Goal: Use online tool/utility: Utilize a website feature to perform a specific function

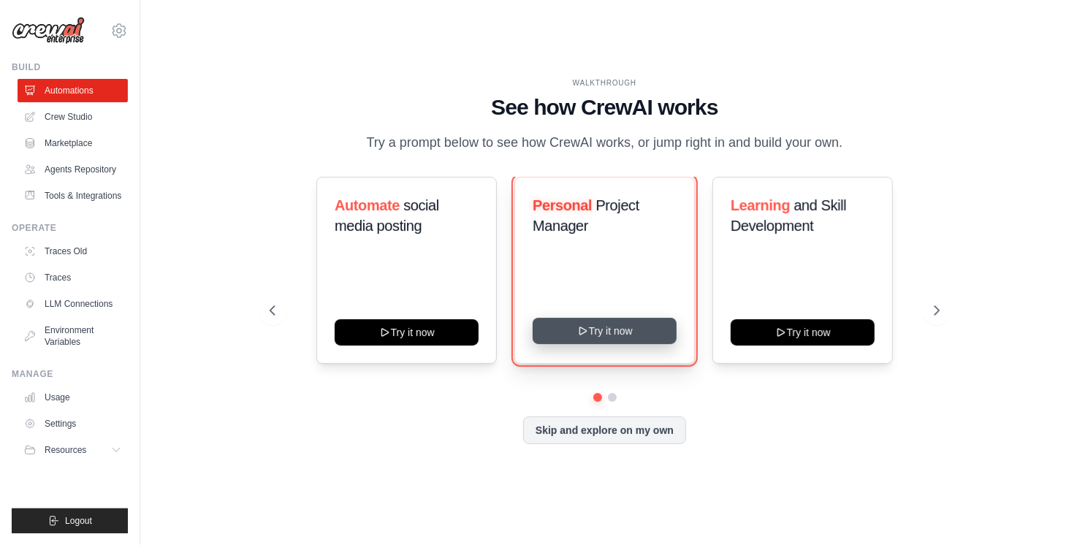
click at [628, 344] on button "Try it now" at bounding box center [605, 331] width 144 height 26
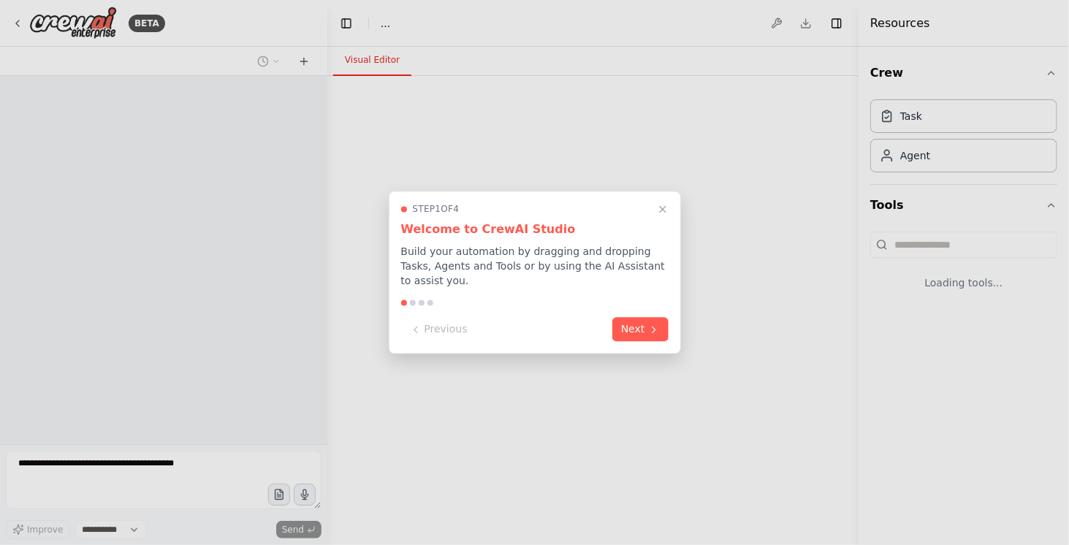
select select "****"
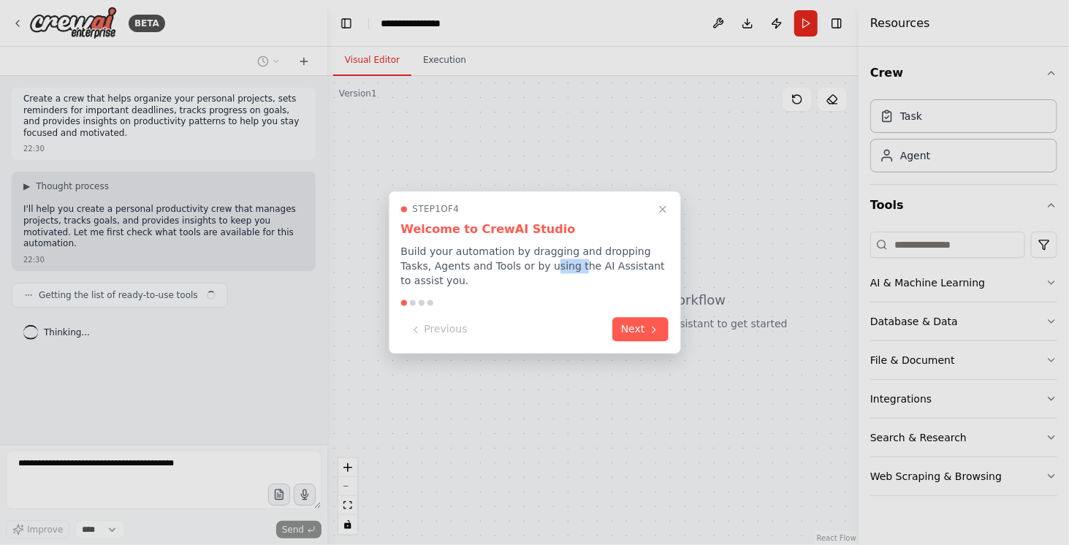
drag, startPoint x: 580, startPoint y: 271, endPoint x: 554, endPoint y: 270, distance: 26.3
click at [554, 270] on p "Build your automation by dragging and dropping Tasks, Agents and Tools or by us…" at bounding box center [535, 267] width 268 height 44
click at [542, 295] on div "Step 1 of 4 Welcome to CrewAI Studio Build your automation by dragging and drop…" at bounding box center [535, 272] width 292 height 163
click at [630, 337] on button "Next" at bounding box center [640, 328] width 56 height 24
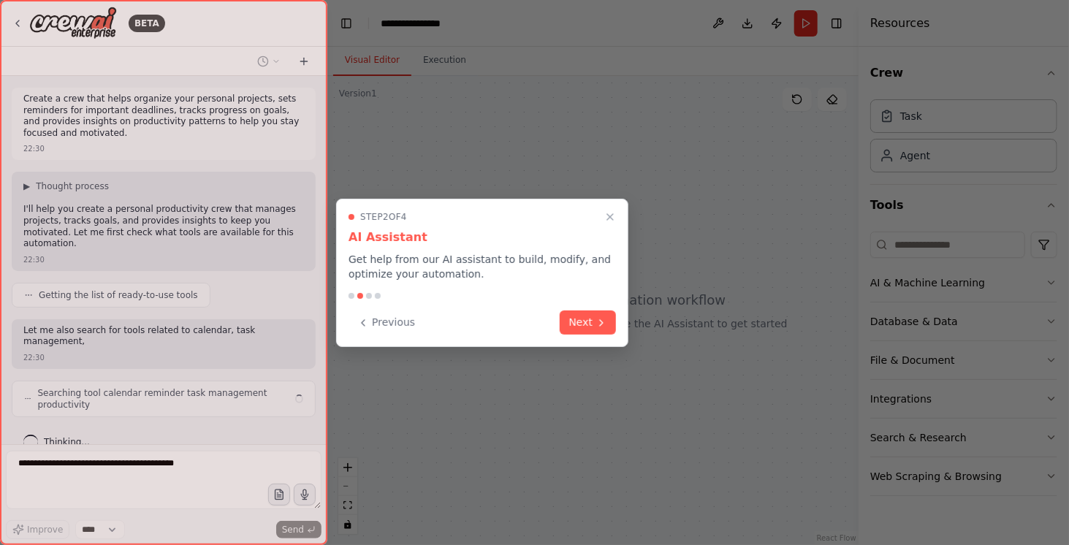
scroll to position [19, 0]
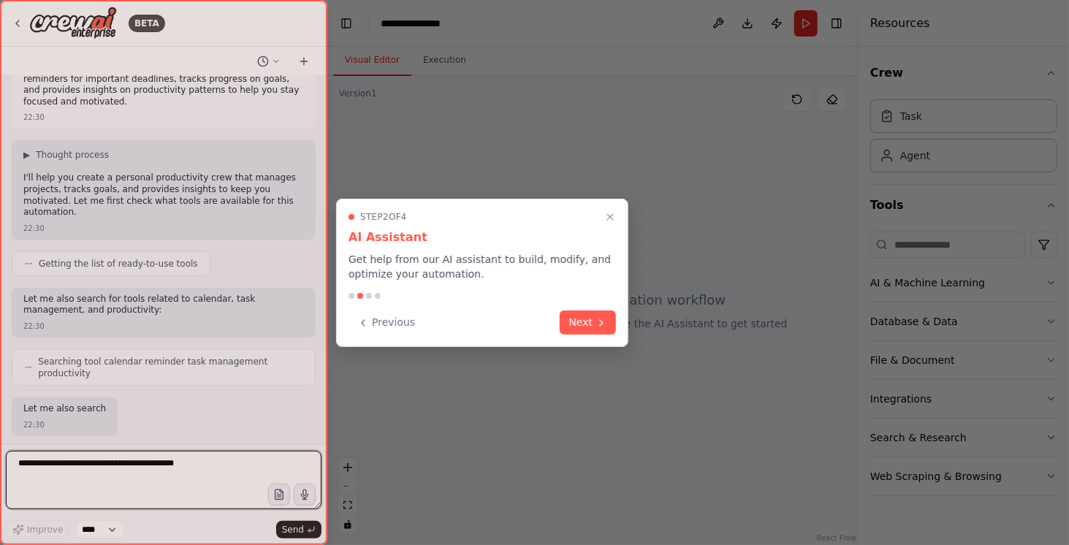
click at [593, 334] on div "Previous Next" at bounding box center [483, 323] width 268 height 24
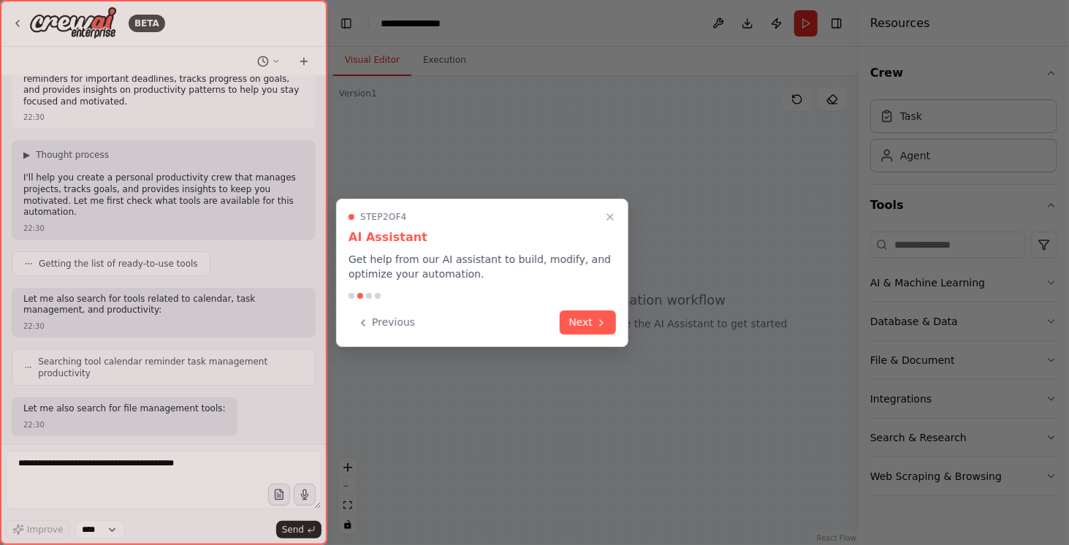
scroll to position [105, 0]
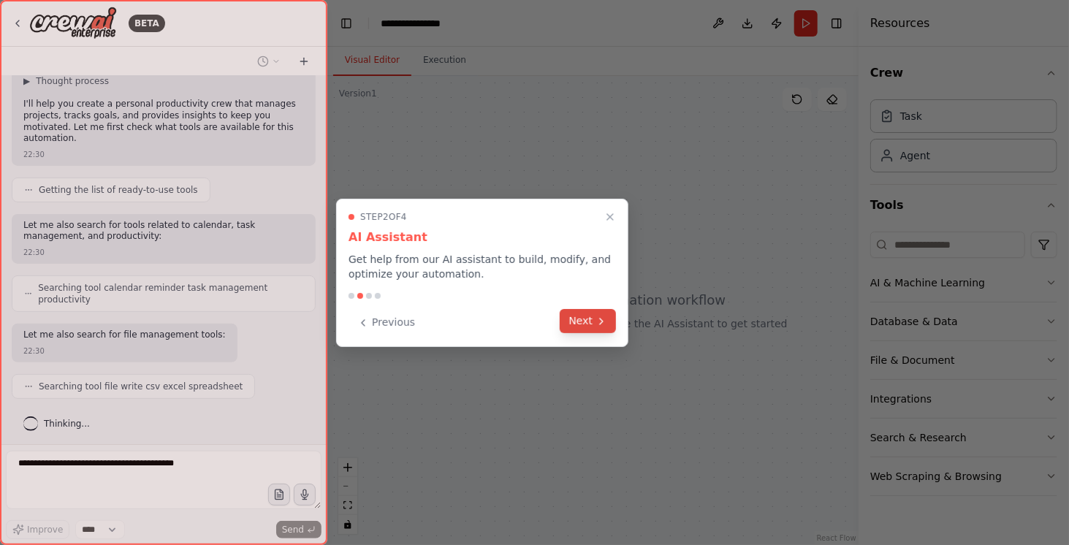
click at [587, 323] on button "Next" at bounding box center [588, 321] width 56 height 24
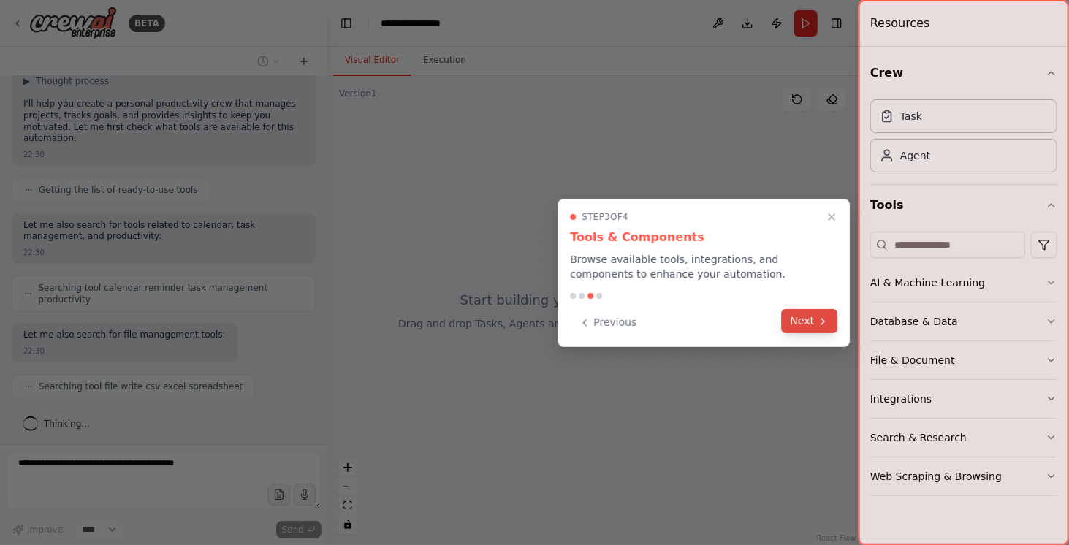
click at [785, 324] on button "Next" at bounding box center [810, 321] width 56 height 24
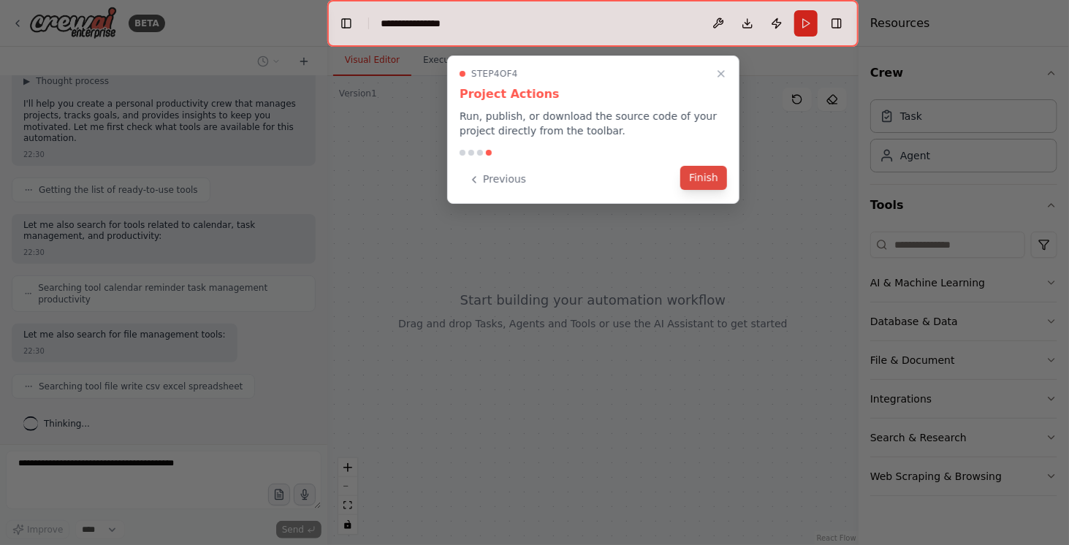
click at [699, 181] on button "Finish" at bounding box center [703, 178] width 47 height 24
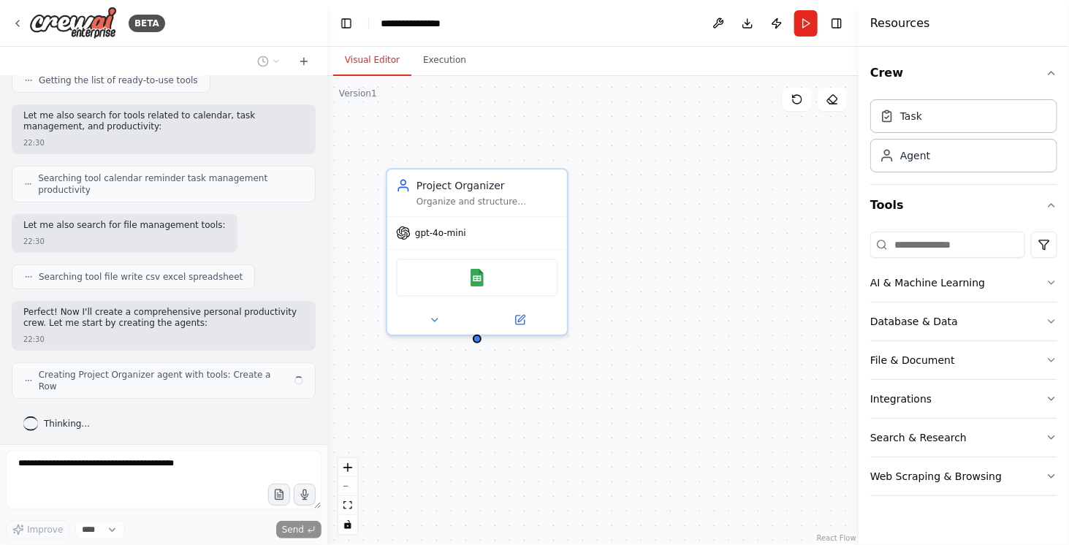
scroll to position [203, 0]
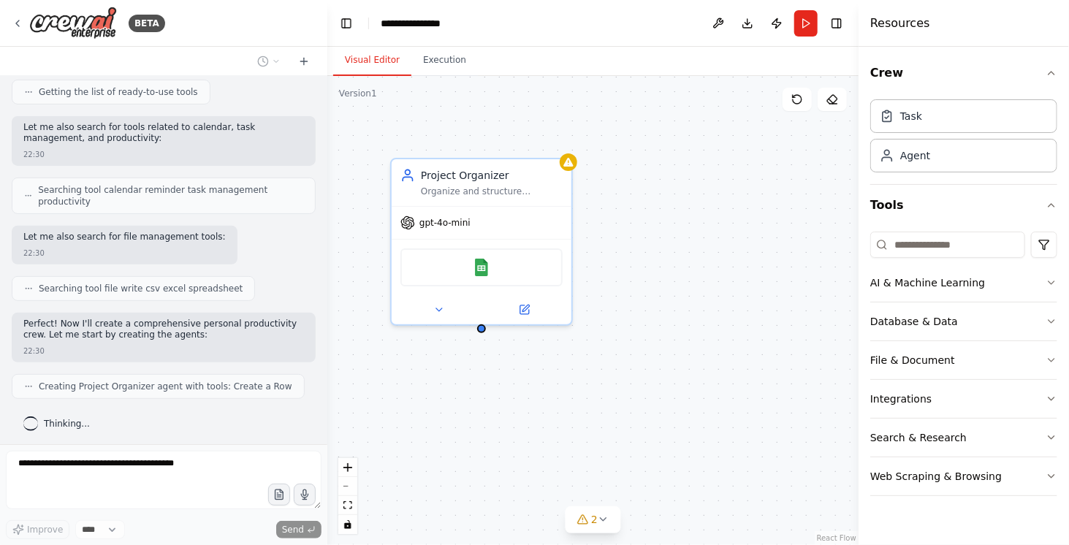
drag, startPoint x: 583, startPoint y: 316, endPoint x: 574, endPoint y: 325, distance: 12.9
click at [574, 325] on div "Project Organizer Organize and structure personal projects by breaking them dow…" at bounding box center [592, 310] width 531 height 469
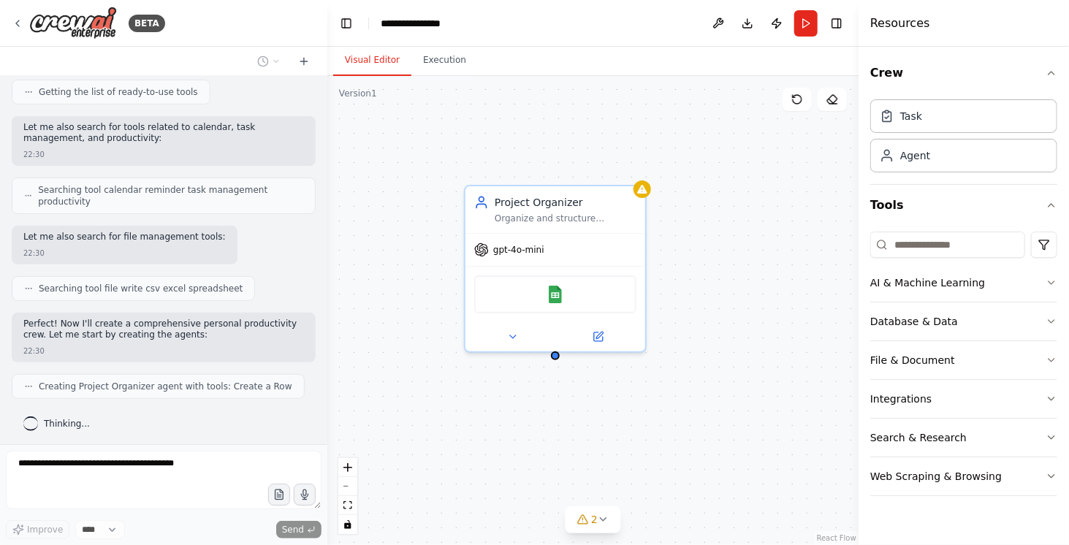
drag, startPoint x: 648, startPoint y: 310, endPoint x: 721, endPoint y: 337, distance: 78.6
click at [721, 337] on div "Project Organizer Organize and structure personal projects by breaking them dow…" at bounding box center [592, 310] width 531 height 469
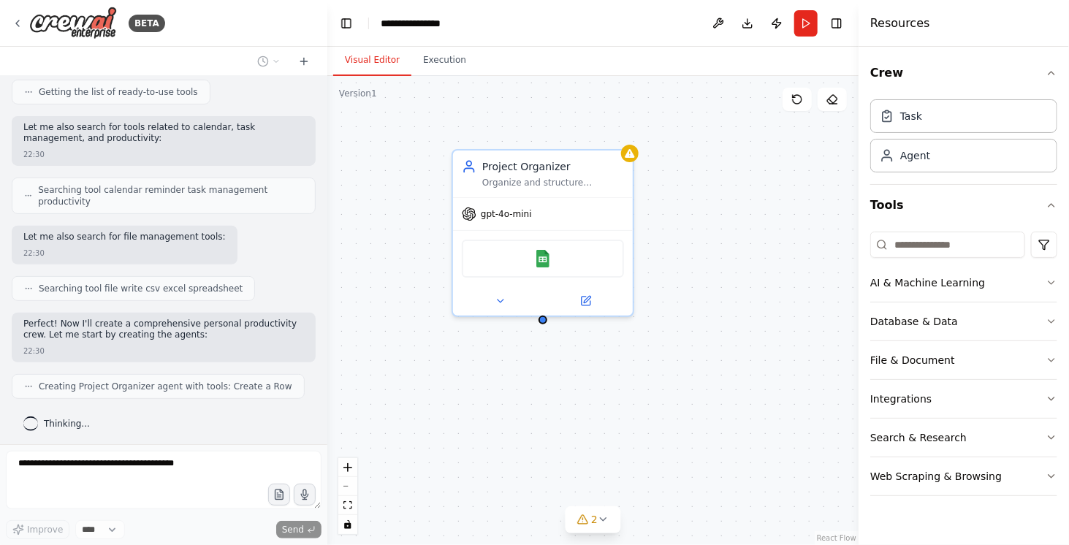
drag, startPoint x: 721, startPoint y: 337, endPoint x: 702, endPoint y: 289, distance: 51.8
click at [702, 289] on div "Project Organizer Organize and structure personal projects by breaking them dow…" at bounding box center [592, 310] width 531 height 469
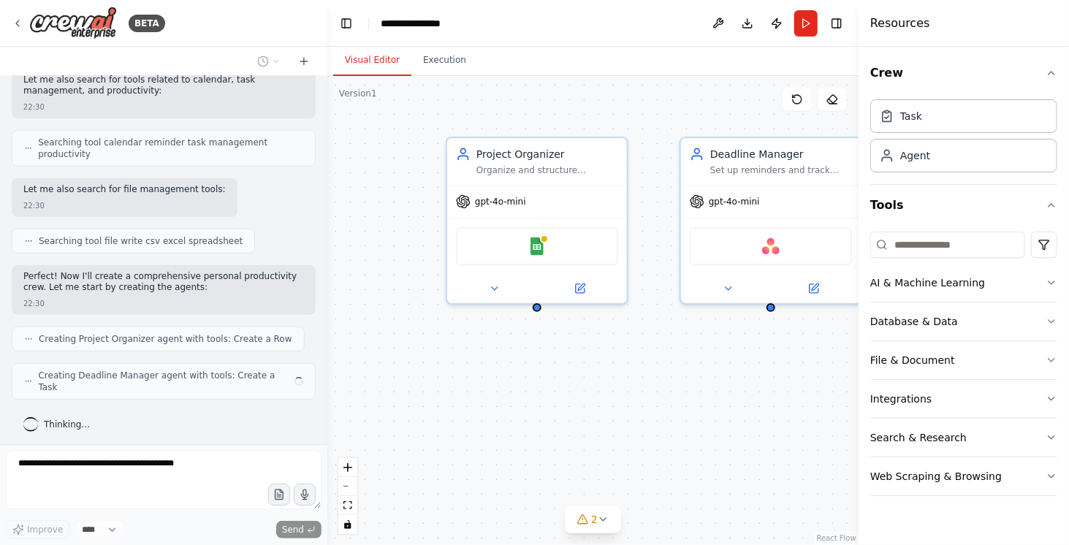
scroll to position [239, 0]
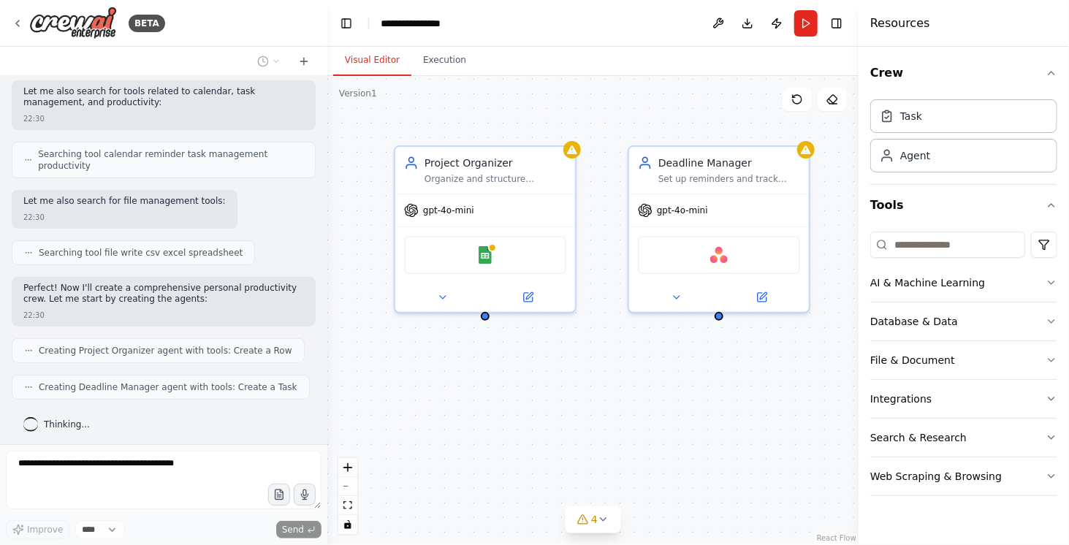
drag, startPoint x: 523, startPoint y: 373, endPoint x: 471, endPoint y: 380, distance: 51.6
click at [471, 380] on div "Project Organizer Organize and structure personal projects by breaking them dow…" at bounding box center [592, 310] width 531 height 469
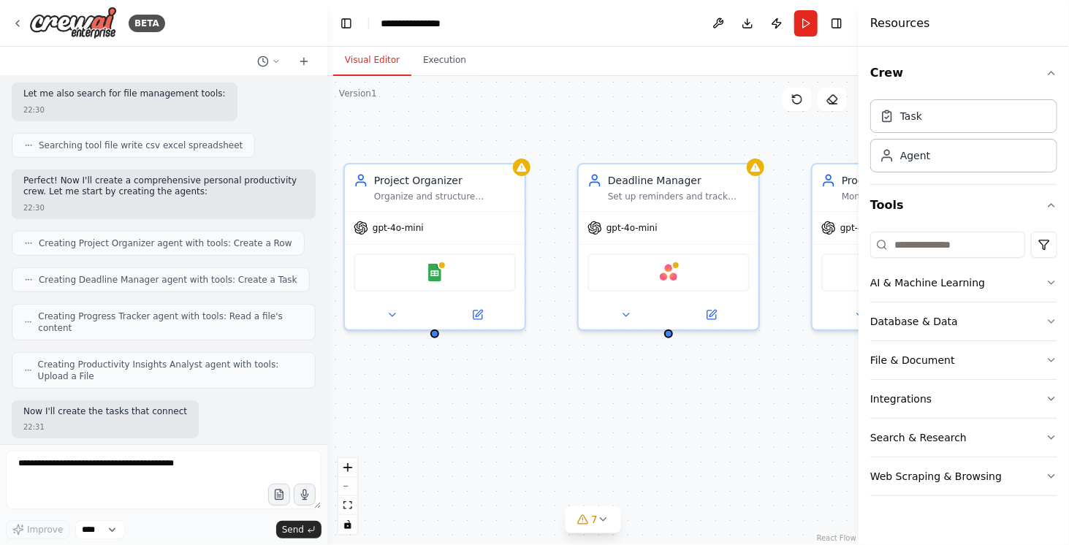
scroll to position [431, 0]
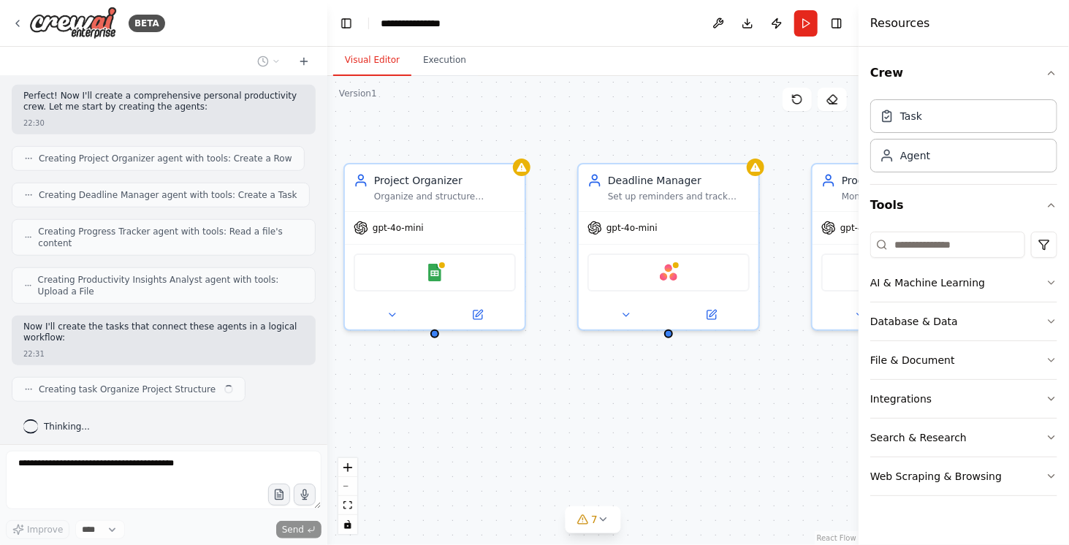
drag, startPoint x: 558, startPoint y: 378, endPoint x: 507, endPoint y: 398, distance: 54.8
click at [507, 398] on div "Project Organizer Organize and structure personal projects by breaking them dow…" at bounding box center [592, 310] width 531 height 469
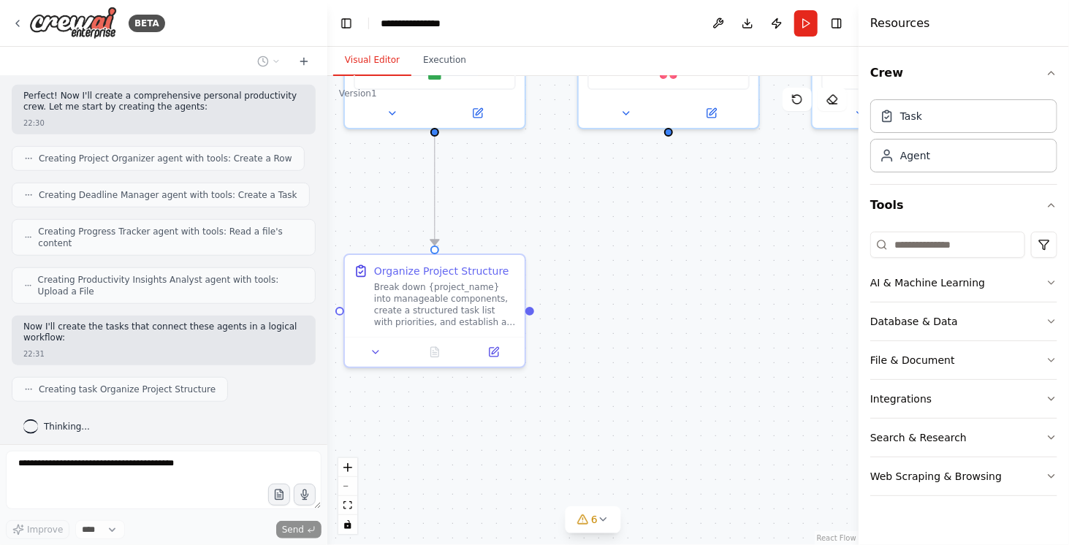
drag, startPoint x: 661, startPoint y: 399, endPoint x: 661, endPoint y: 199, distance: 200.3
click at [661, 199] on div ".deletable-edge-delete-btn { width: 20px; height: 20px; border: 0px solid #ffff…" at bounding box center [592, 310] width 531 height 469
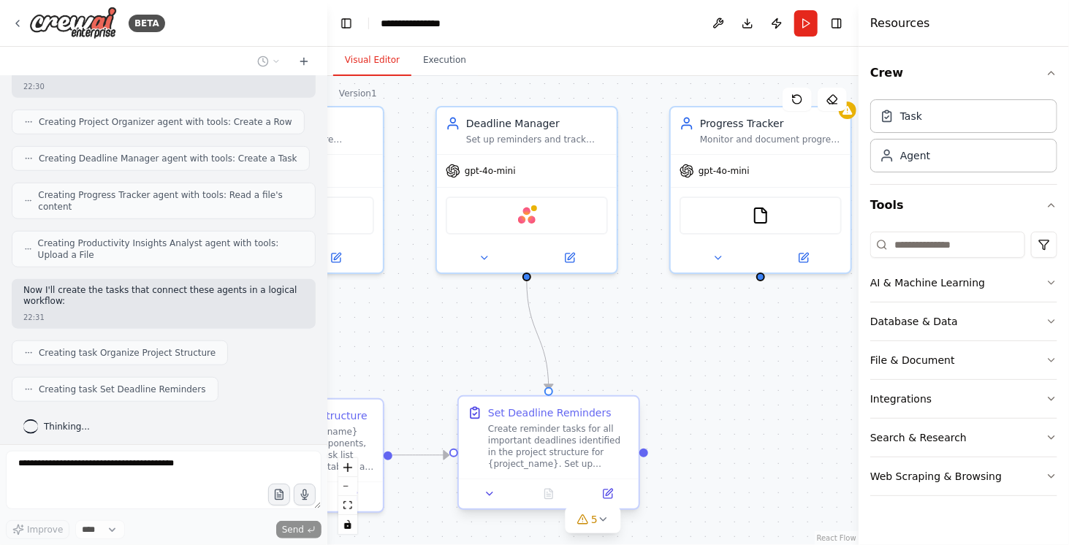
drag, startPoint x: 713, startPoint y: 267, endPoint x: 572, endPoint y: 406, distance: 198.5
click at [572, 406] on div ".deletable-edge-delete-btn { width: 20px; height: 20px; border: 0px solid #ffff…" at bounding box center [592, 310] width 531 height 469
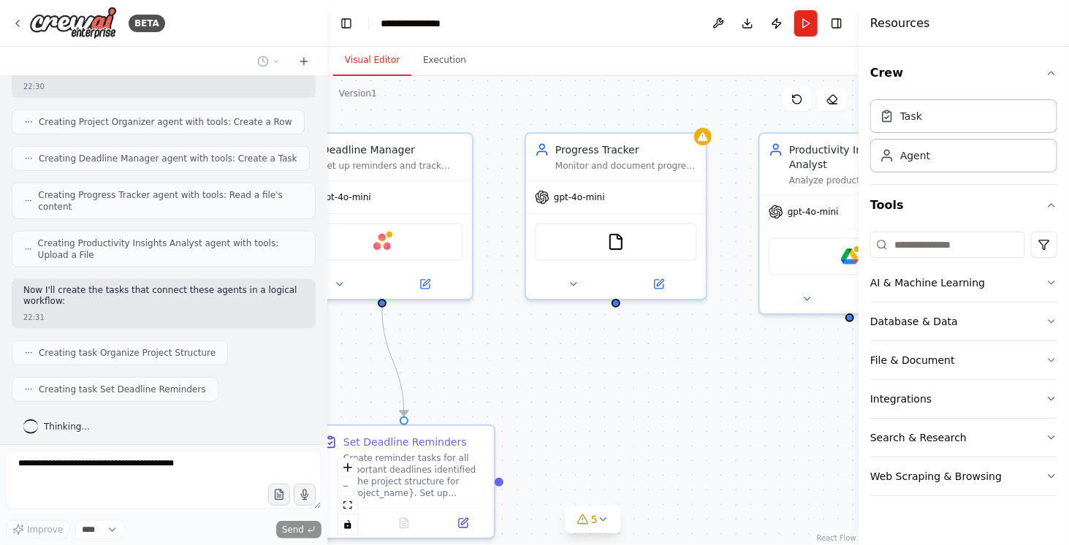
drag, startPoint x: 748, startPoint y: 330, endPoint x: 586, endPoint y: 363, distance: 165.7
click at [586, 363] on div ".deletable-edge-delete-btn { width: 20px; height: 20px; border: 0px solid #ffff…" at bounding box center [592, 310] width 531 height 469
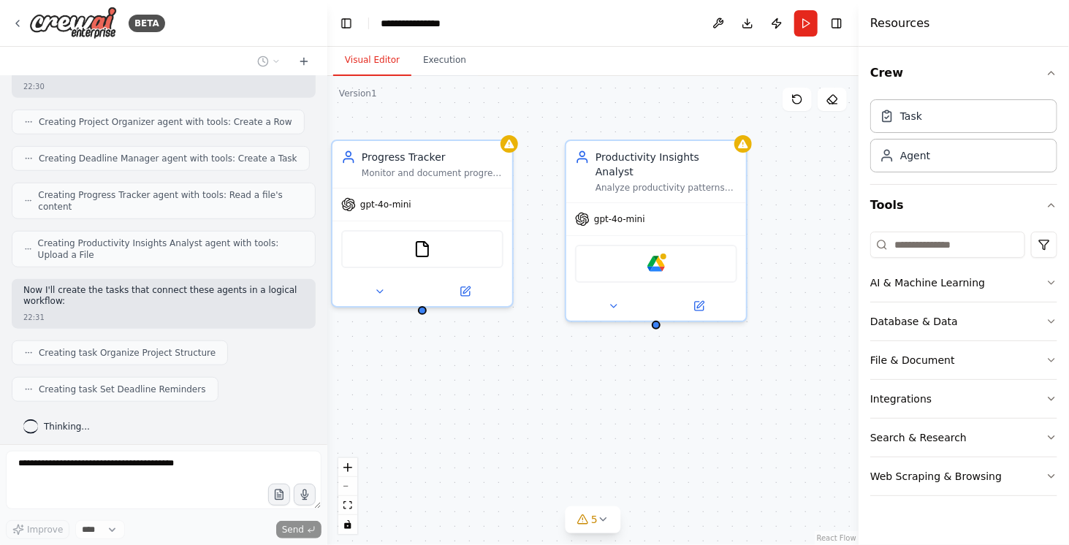
drag, startPoint x: 698, startPoint y: 371, endPoint x: 507, endPoint y: 374, distance: 191.5
click at [507, 374] on div ".deletable-edge-delete-btn { width: 20px; height: 20px; border: 0px solid #ffff…" at bounding box center [592, 310] width 531 height 469
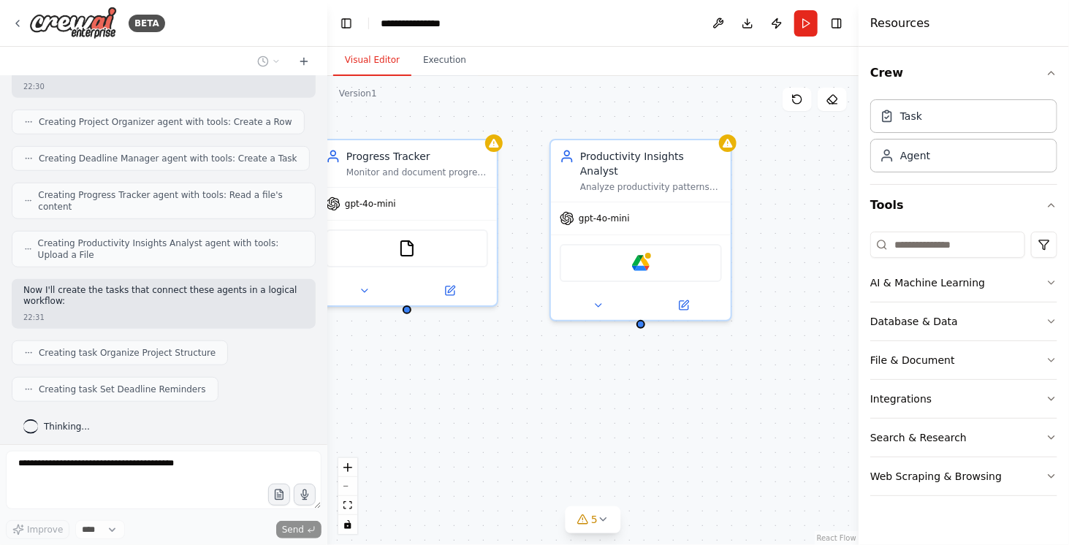
drag, startPoint x: 507, startPoint y: 374, endPoint x: 517, endPoint y: 378, distance: 11.6
click at [517, 378] on div ".deletable-edge-delete-btn { width: 20px; height: 20px; border: 0px solid #ffff…" at bounding box center [592, 310] width 531 height 469
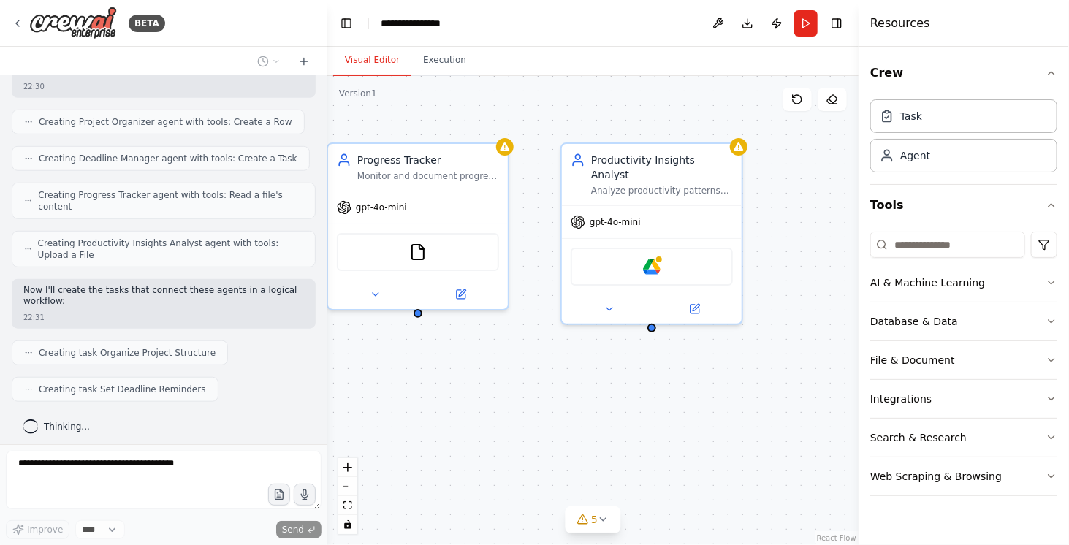
scroll to position [504, 0]
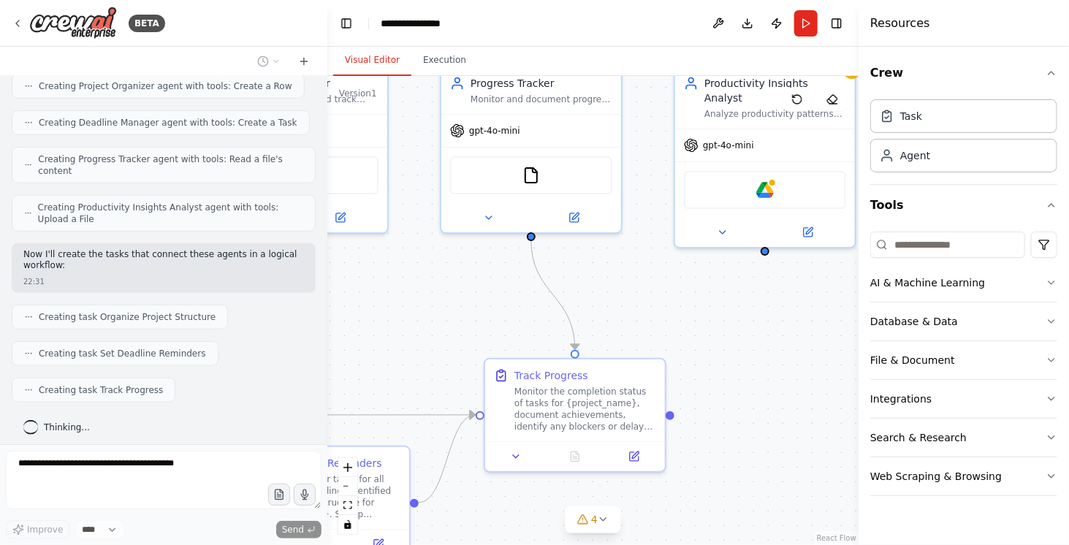
drag, startPoint x: 532, startPoint y: 237, endPoint x: 658, endPoint y: 113, distance: 176.2
click at [658, 113] on div ".deletable-edge-delete-btn { width: 20px; height: 20px; border: 0px solid #ffff…" at bounding box center [592, 310] width 531 height 469
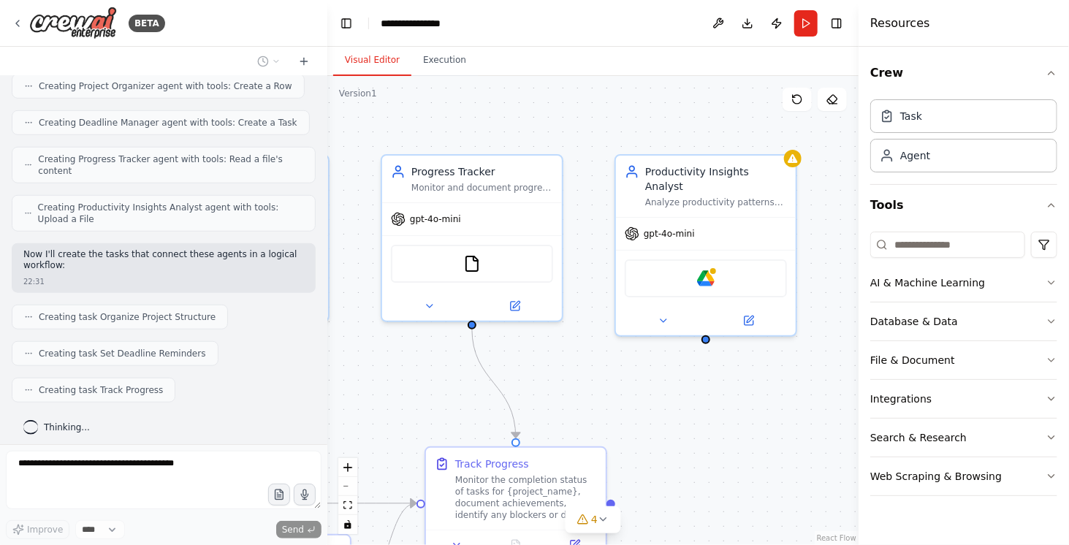
drag, startPoint x: 668, startPoint y: 179, endPoint x: 596, endPoint y: 313, distance: 151.7
click at [596, 313] on div ".deletable-edge-delete-btn { width: 20px; height: 20px; border: 0px solid #ffff…" at bounding box center [592, 310] width 531 height 469
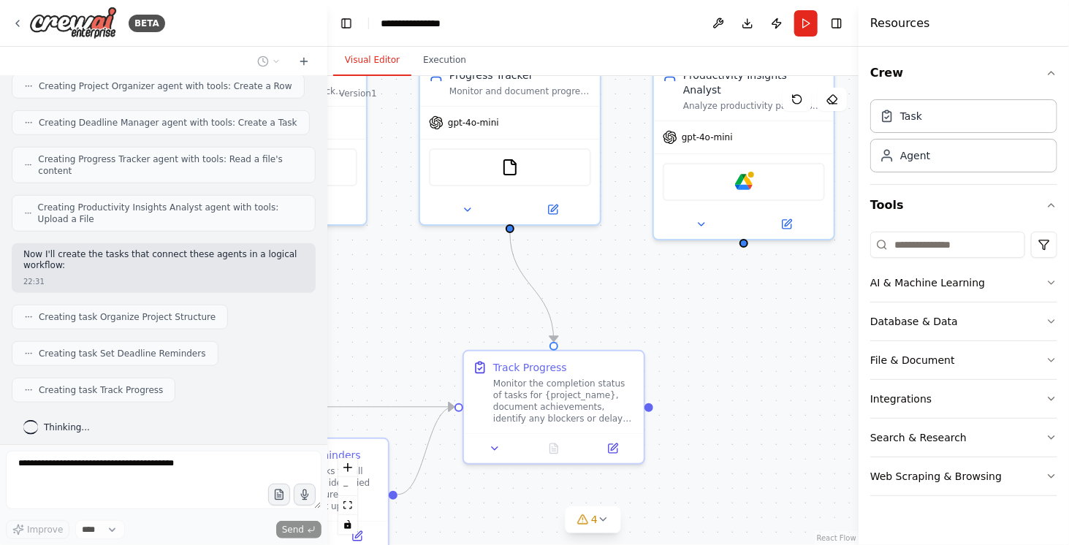
scroll to position [539, 0]
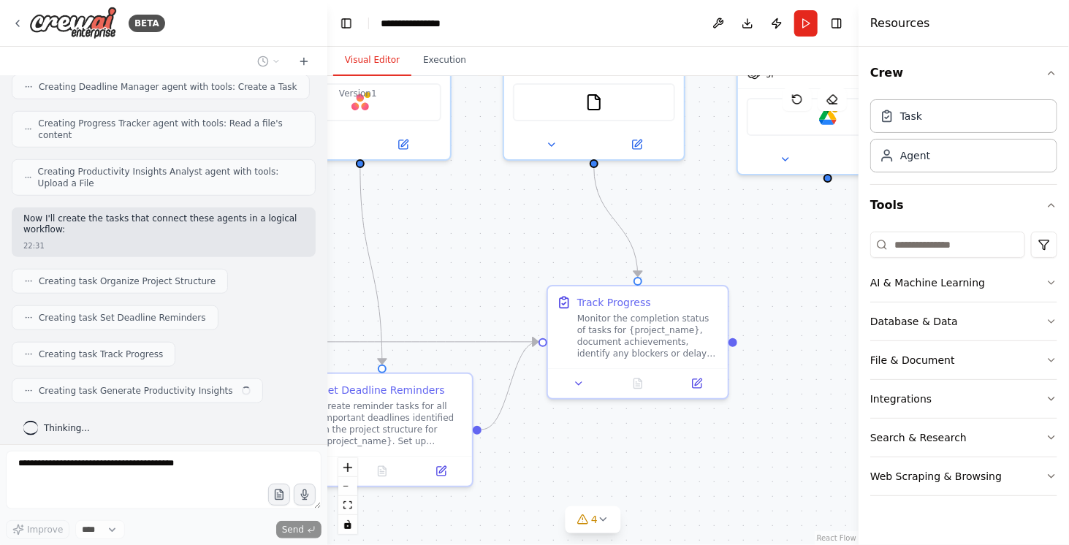
drag, startPoint x: 585, startPoint y: 286, endPoint x: 730, endPoint y: 124, distance: 217.4
click at [730, 124] on div ".deletable-edge-delete-btn { width: 20px; height: 20px; border: 0px solid #ffff…" at bounding box center [592, 310] width 531 height 469
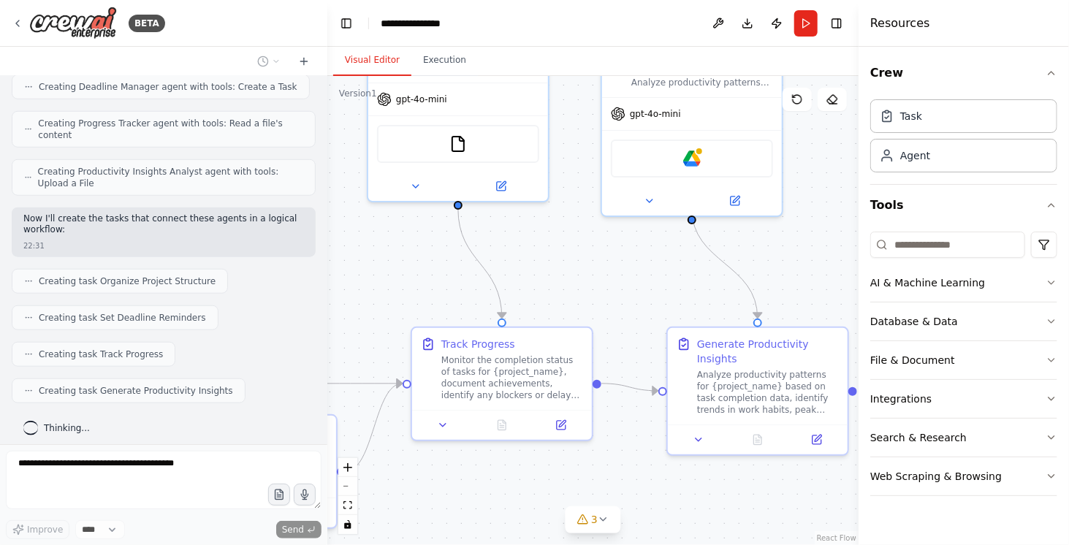
drag, startPoint x: 528, startPoint y: 230, endPoint x: 366, endPoint y: 272, distance: 167.5
click at [366, 272] on div ".deletable-edge-delete-btn { width: 20px; height: 20px; border: 0px solid #ffff…" at bounding box center [592, 310] width 531 height 469
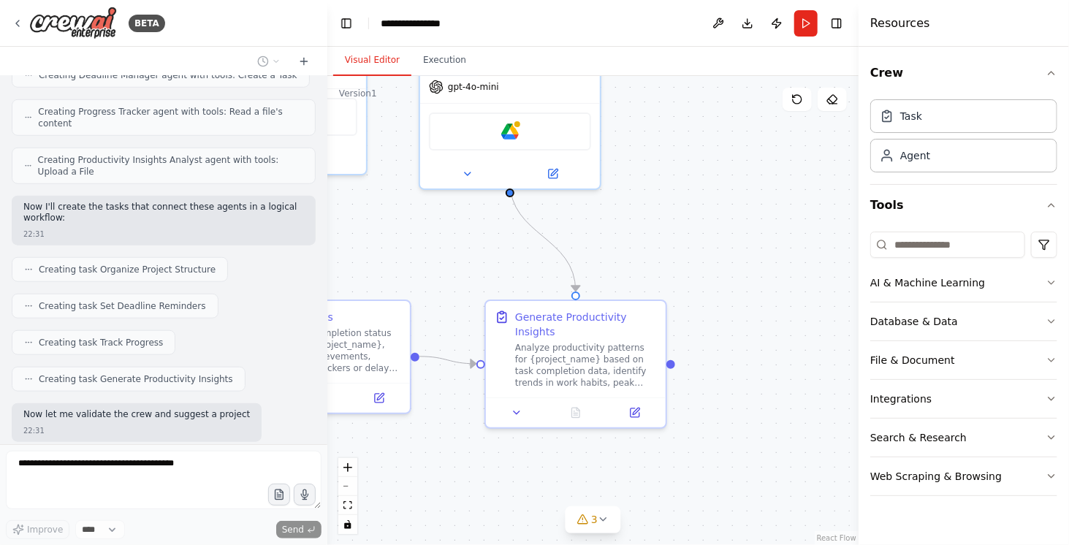
scroll to position [626, 0]
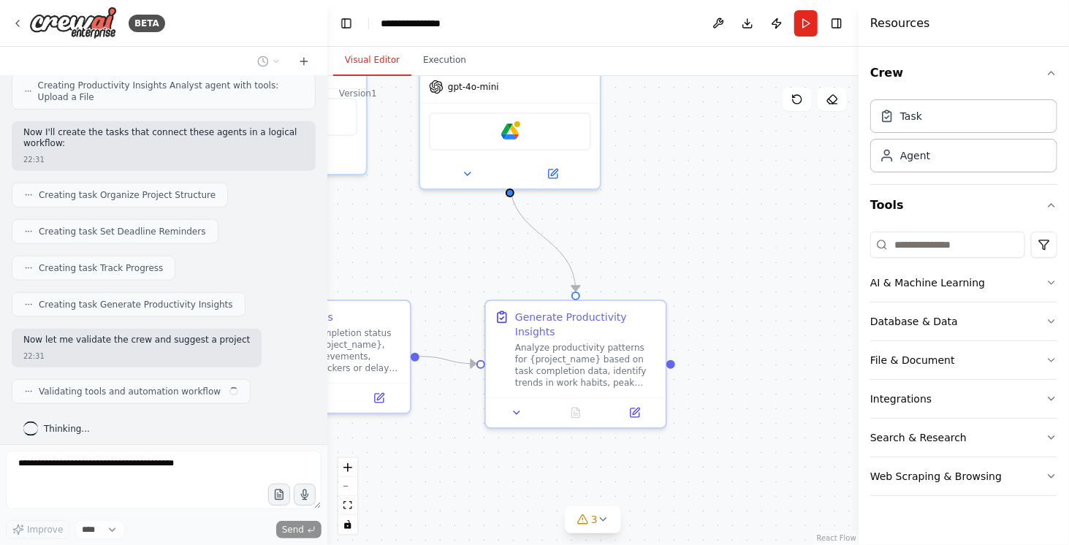
drag, startPoint x: 529, startPoint y: 286, endPoint x: 343, endPoint y: 255, distance: 188.9
click at [343, 255] on div ".deletable-edge-delete-btn { width: 20px; height: 20px; border: 0px solid #ffff…" at bounding box center [592, 310] width 531 height 469
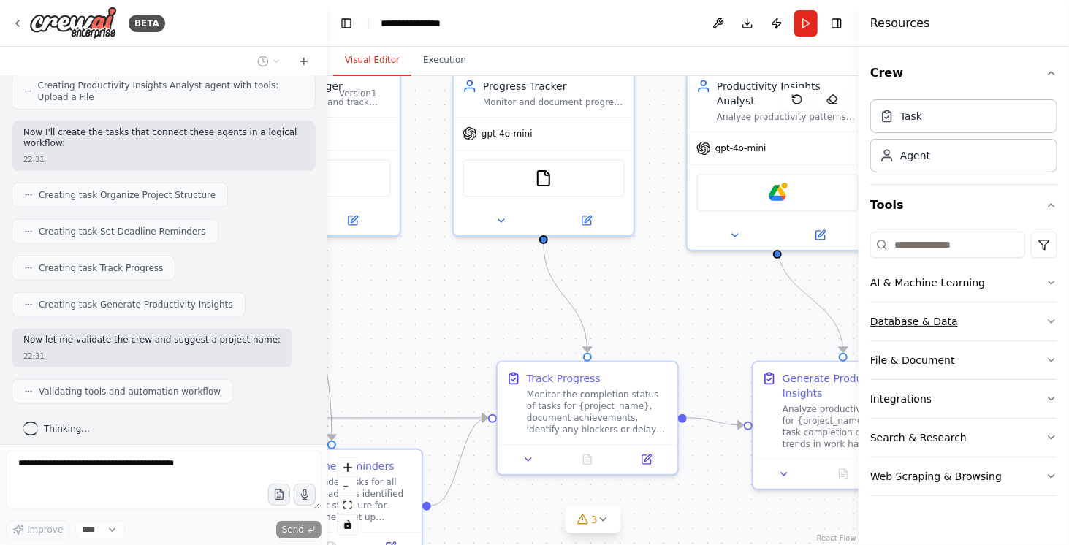
drag, startPoint x: 640, startPoint y: 240, endPoint x: 918, endPoint y: 305, distance: 286.0
click at [918, 305] on div "BETA Create a crew that helps organize your personal projects, sets reminders f…" at bounding box center [534, 272] width 1069 height 545
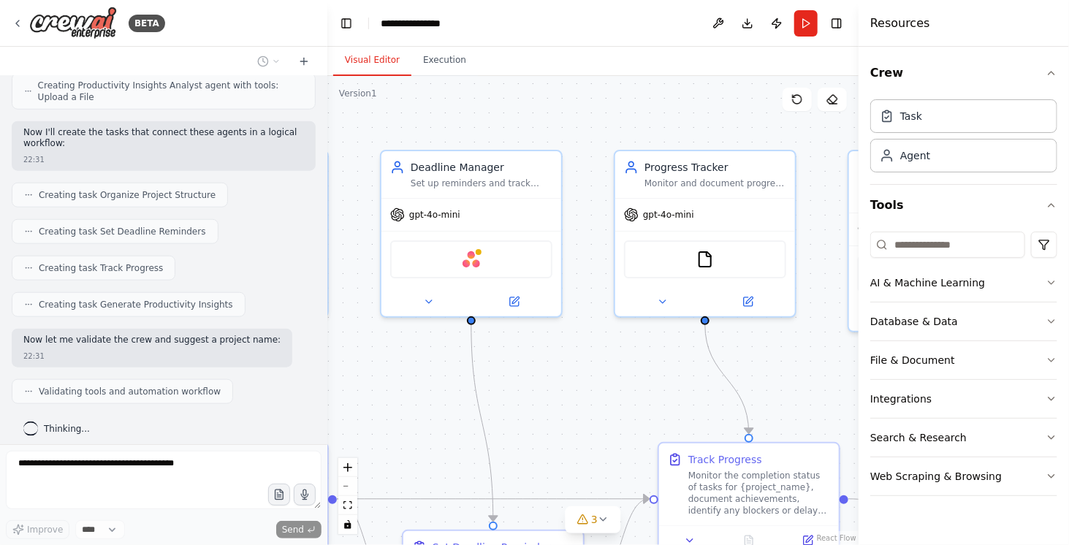
drag, startPoint x: 493, startPoint y: 334, endPoint x: 687, endPoint y: 430, distance: 216.1
click at [687, 430] on div ".deletable-edge-delete-btn { width: 20px; height: 20px; border: 0px solid #ffff…" at bounding box center [592, 310] width 531 height 469
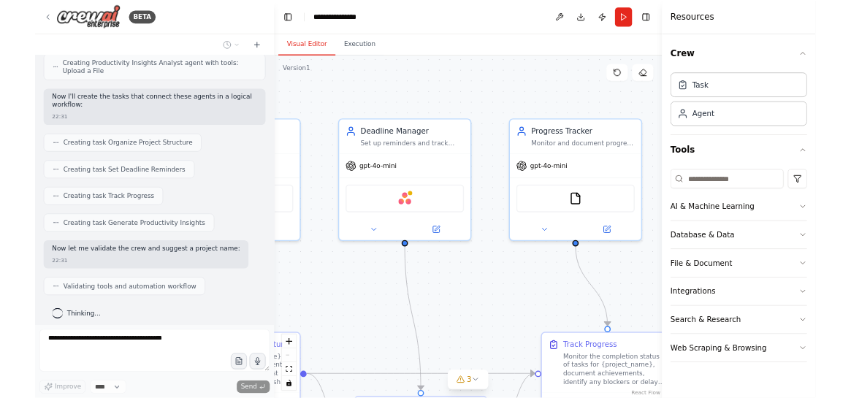
scroll to position [661, 0]
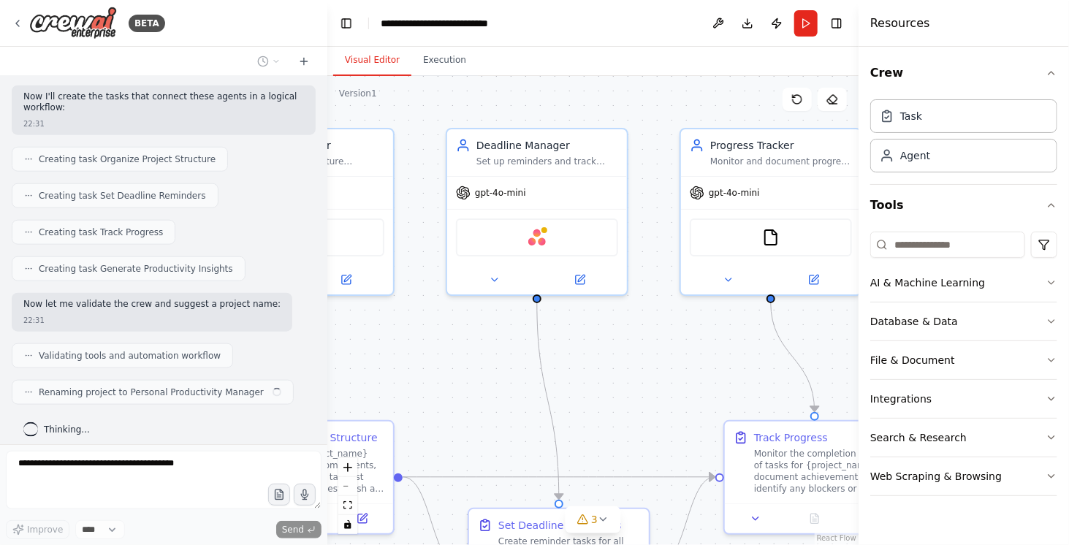
drag, startPoint x: 431, startPoint y: 427, endPoint x: 591, endPoint y: 188, distance: 287.2
click at [591, 188] on div ".deletable-edge-delete-btn { width: 20px; height: 20px; border: 0px solid #ffff…" at bounding box center [592, 310] width 531 height 469
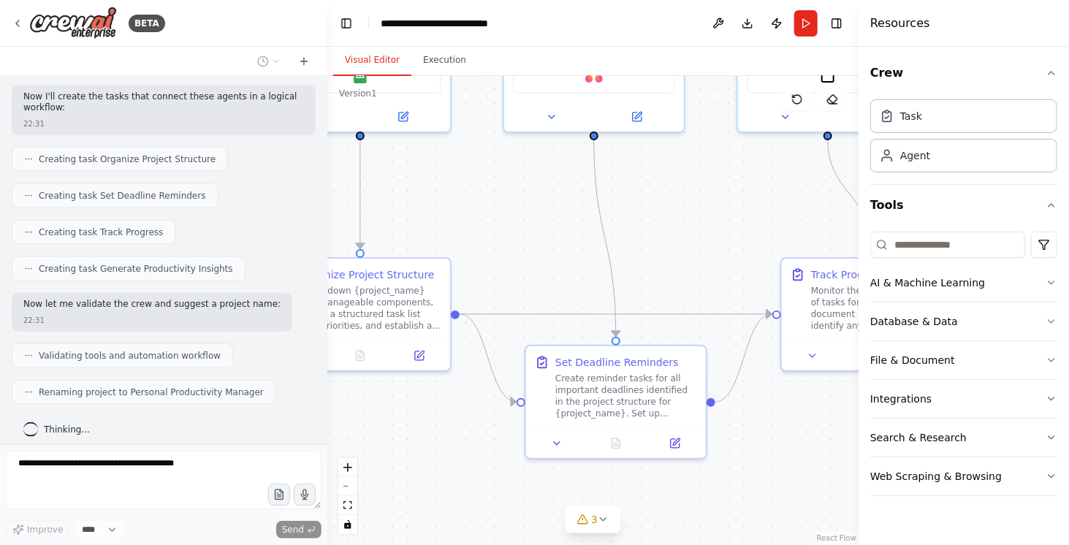
drag, startPoint x: 591, startPoint y: 188, endPoint x: 468, endPoint y: 253, distance: 139.0
click at [468, 253] on div ".deletable-edge-delete-btn { width: 20px; height: 20px; border: 0px solid #ffff…" at bounding box center [592, 310] width 531 height 469
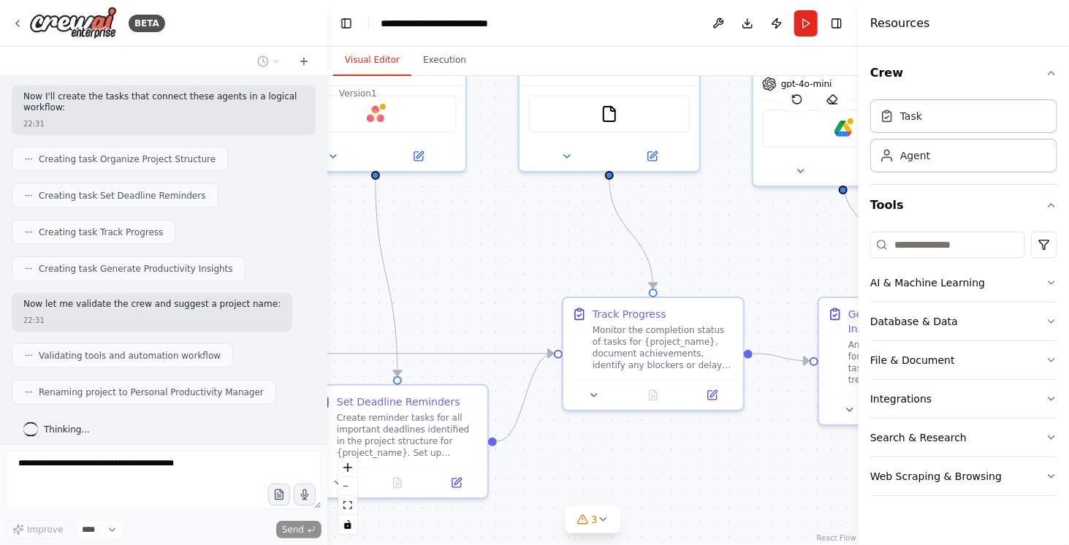
drag, startPoint x: 645, startPoint y: 240, endPoint x: 477, endPoint y: 257, distance: 168.1
click at [477, 257] on div ".deletable-edge-delete-btn { width: 20px; height: 20px; border: 0px solid #ffff…" at bounding box center [592, 310] width 531 height 469
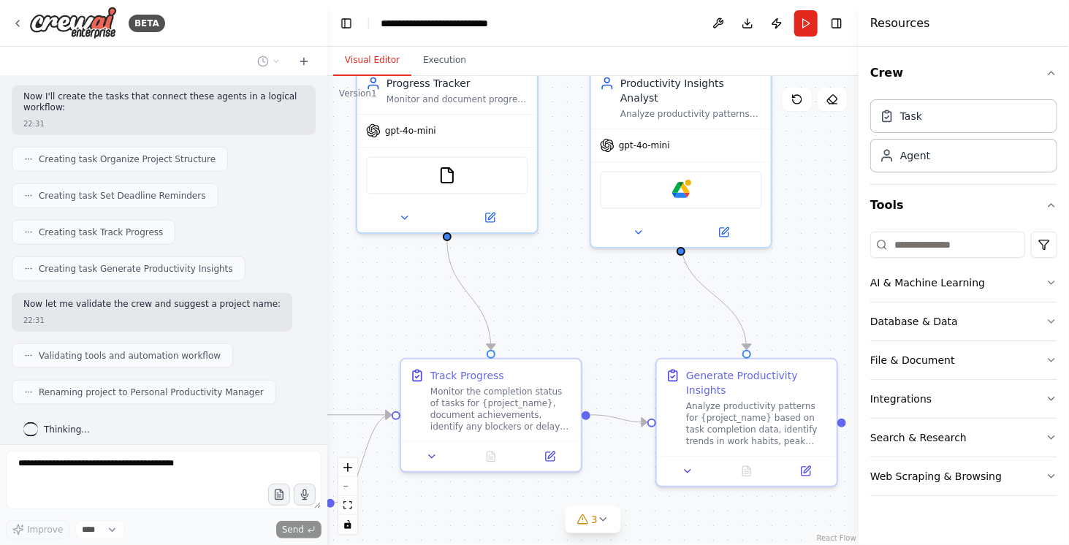
drag, startPoint x: 517, startPoint y: 264, endPoint x: 346, endPoint y: 325, distance: 181.5
click at [346, 325] on div ".deletable-edge-delete-btn { width: 20px; height: 20px; border: 0px solid #ffff…" at bounding box center [592, 310] width 531 height 469
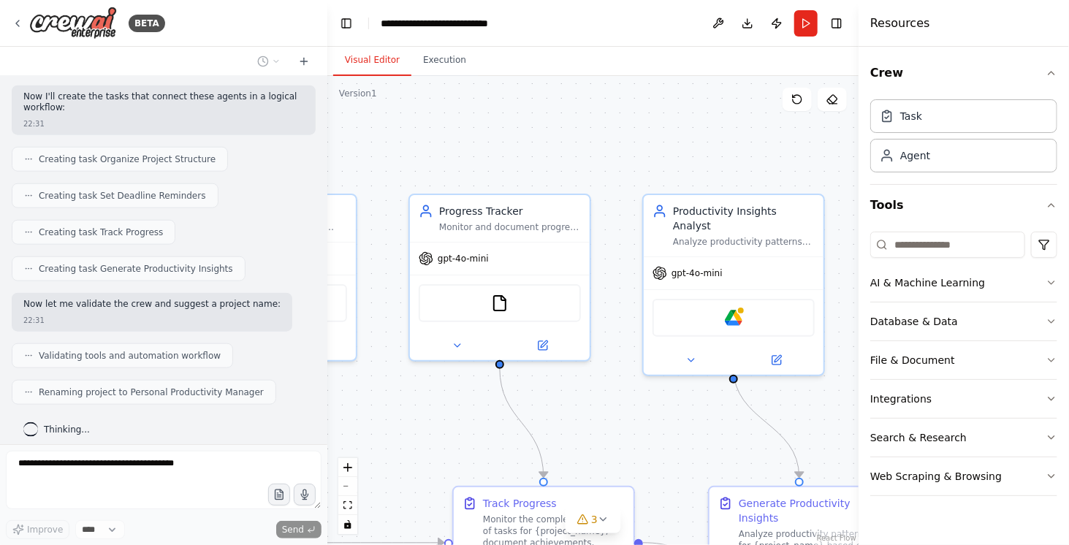
drag, startPoint x: 588, startPoint y: 304, endPoint x: 650, endPoint y: 432, distance: 141.9
click at [650, 432] on div ".deletable-edge-delete-btn { width: 20px; height: 20px; border: 0px solid #ffff…" at bounding box center [592, 310] width 531 height 469
drag, startPoint x: 621, startPoint y: 175, endPoint x: 641, endPoint y: 246, distance: 72.9
click at [641, 246] on div ".deletable-edge-delete-btn { width: 20px; height: 20px; border: 0px solid #ffff…" at bounding box center [592, 310] width 531 height 469
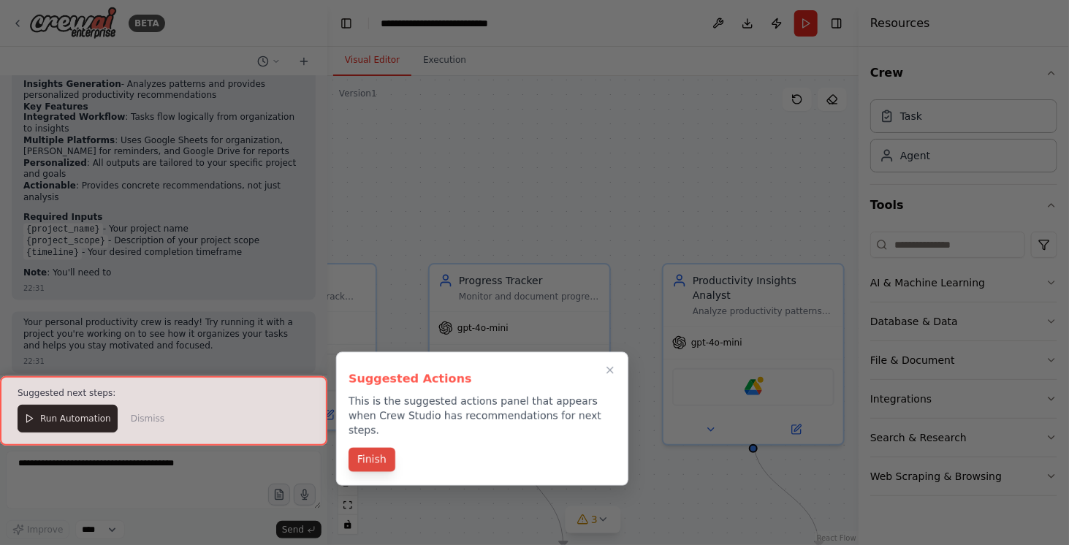
click at [384, 448] on button "Finish" at bounding box center [372, 460] width 47 height 24
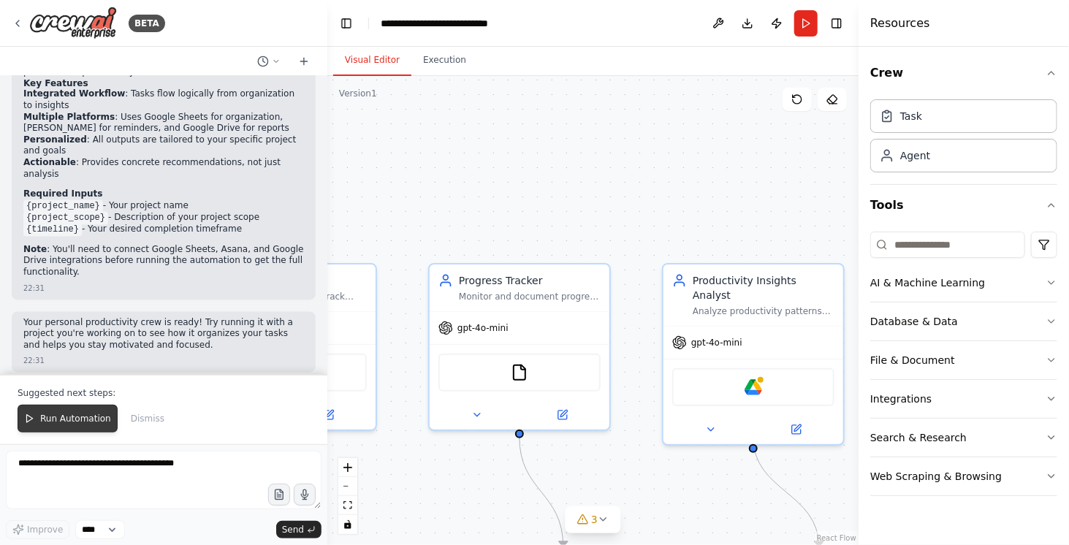
click at [80, 425] on span "Run Automation" at bounding box center [75, 419] width 71 height 12
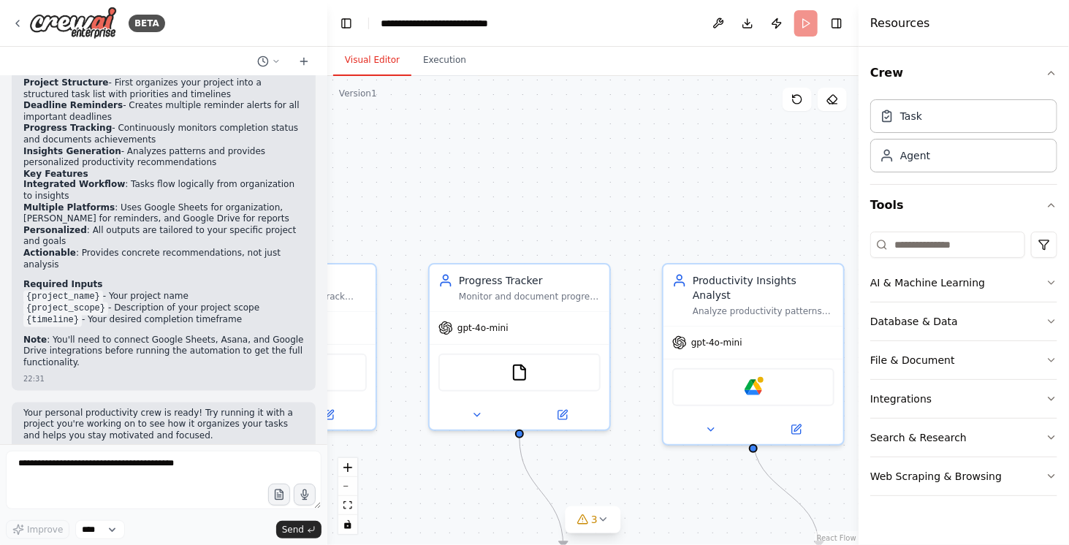
scroll to position [1158, 0]
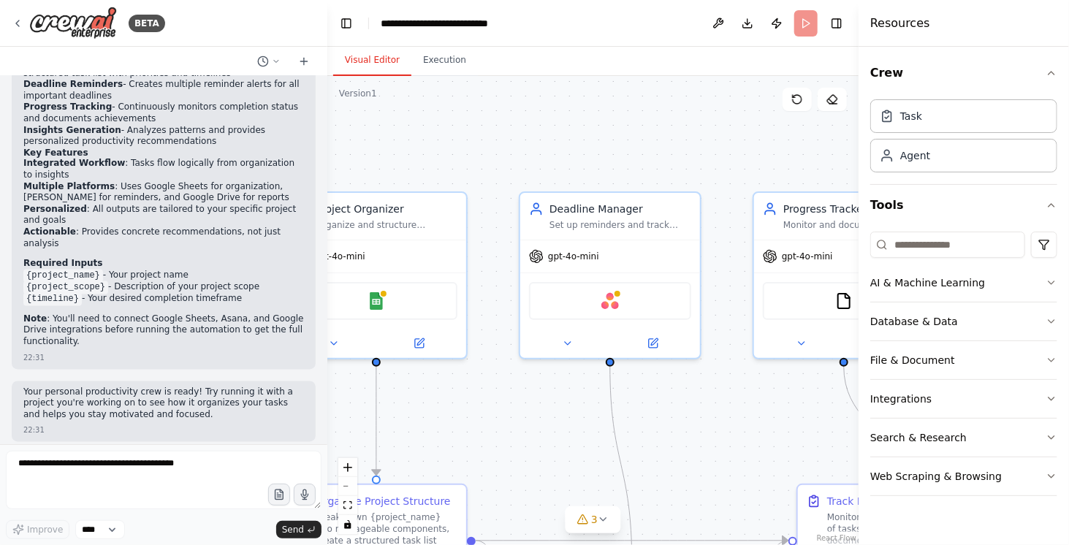
drag, startPoint x: 501, startPoint y: 204, endPoint x: 854, endPoint y: 127, distance: 362.0
click at [854, 127] on div "BETA Create a crew that helps organize your personal projects, sets reminders f…" at bounding box center [534, 272] width 1069 height 545
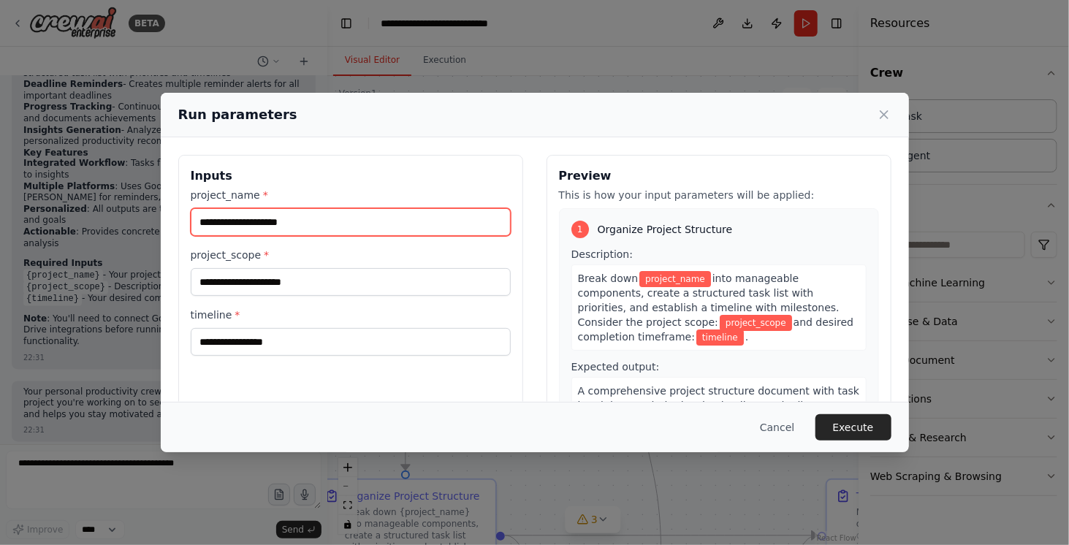
click at [395, 229] on input "project_name *" at bounding box center [351, 222] width 320 height 28
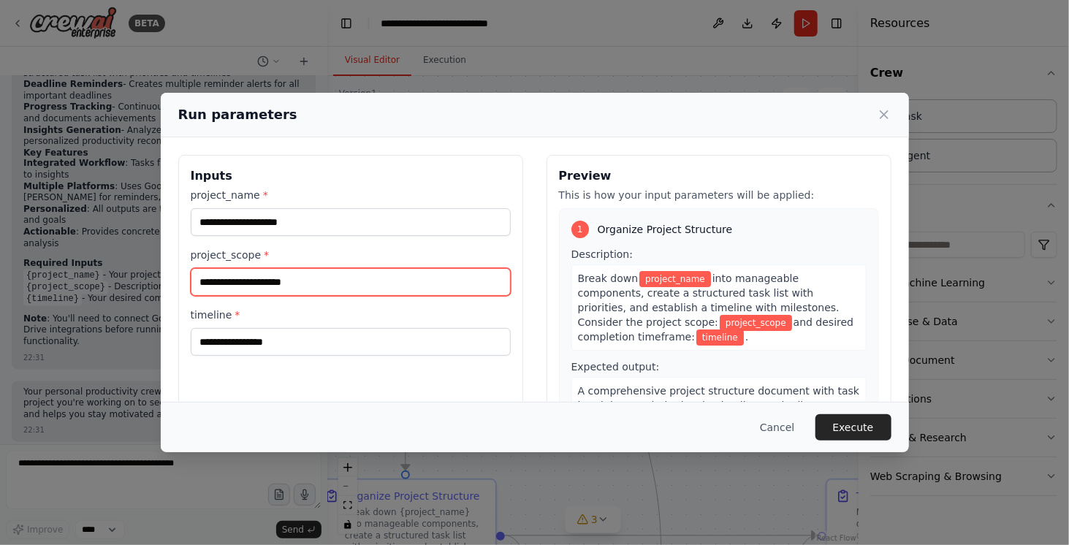
click at [386, 279] on input "project_scope *" at bounding box center [351, 282] width 320 height 28
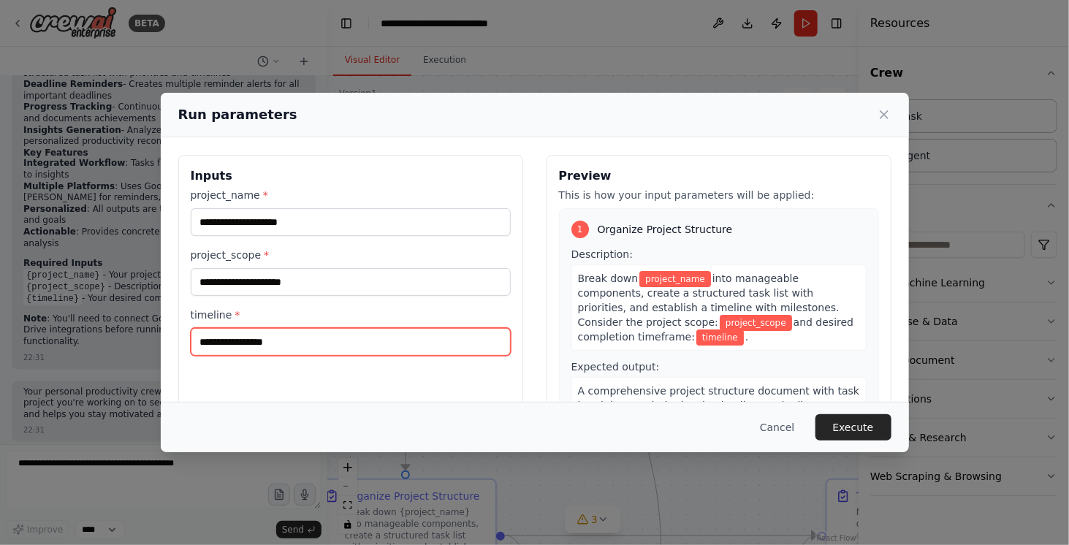
drag, startPoint x: 243, startPoint y: 346, endPoint x: 742, endPoint y: 362, distance: 498.7
click at [742, 362] on div "Inputs project_name * project_scope * timeline * Preview This is how your input…" at bounding box center [534, 328] width 713 height 346
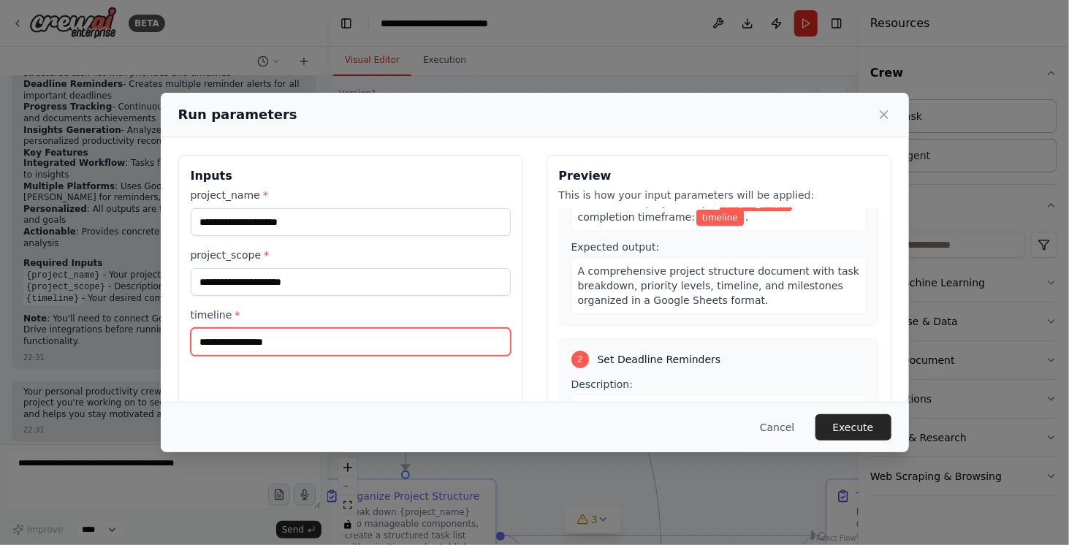
scroll to position [0, 0]
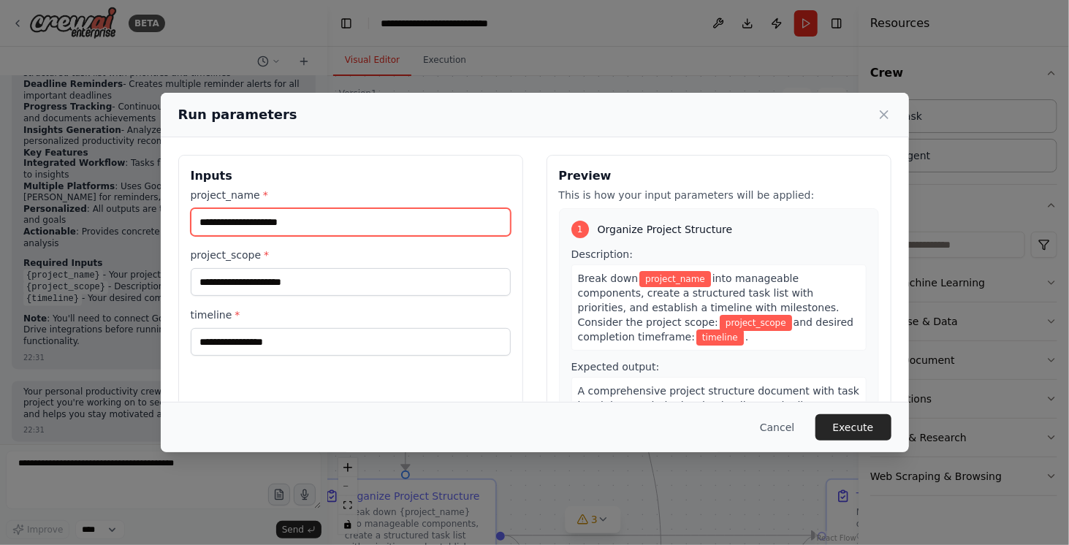
click at [338, 221] on input "project_name *" at bounding box center [351, 222] width 320 height 28
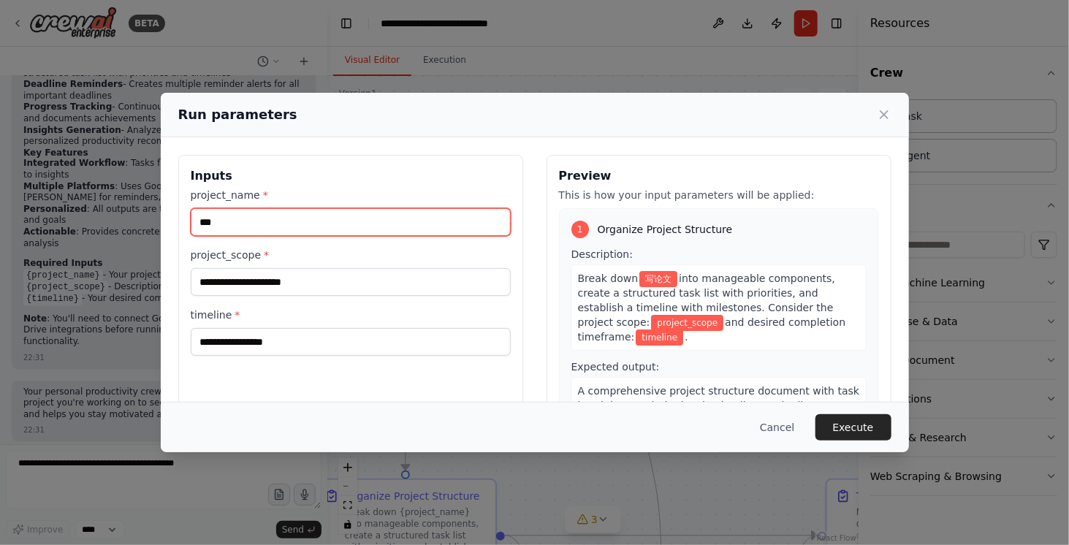
type input "***"
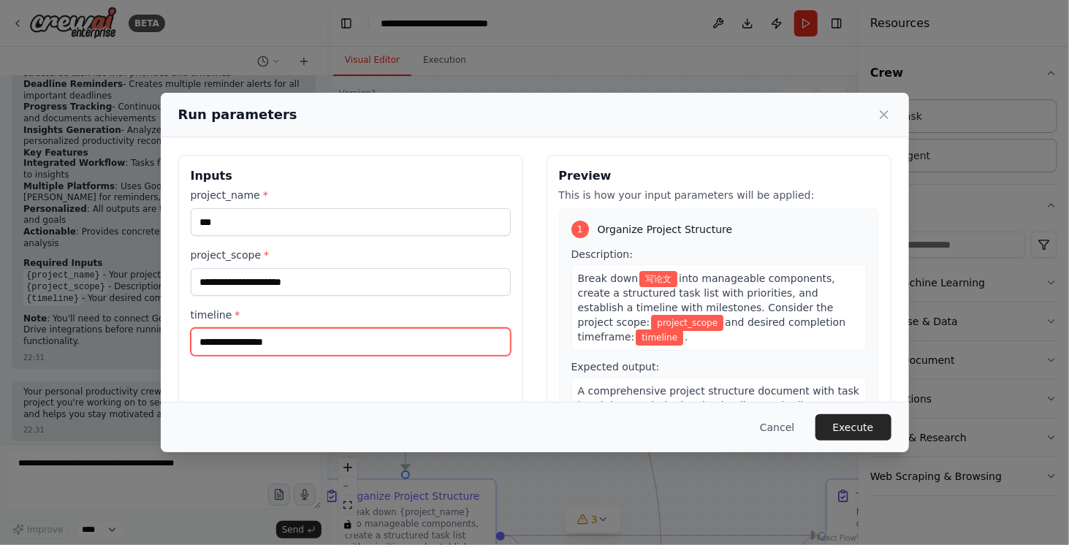
click at [338, 347] on input "timeline *" at bounding box center [351, 342] width 320 height 28
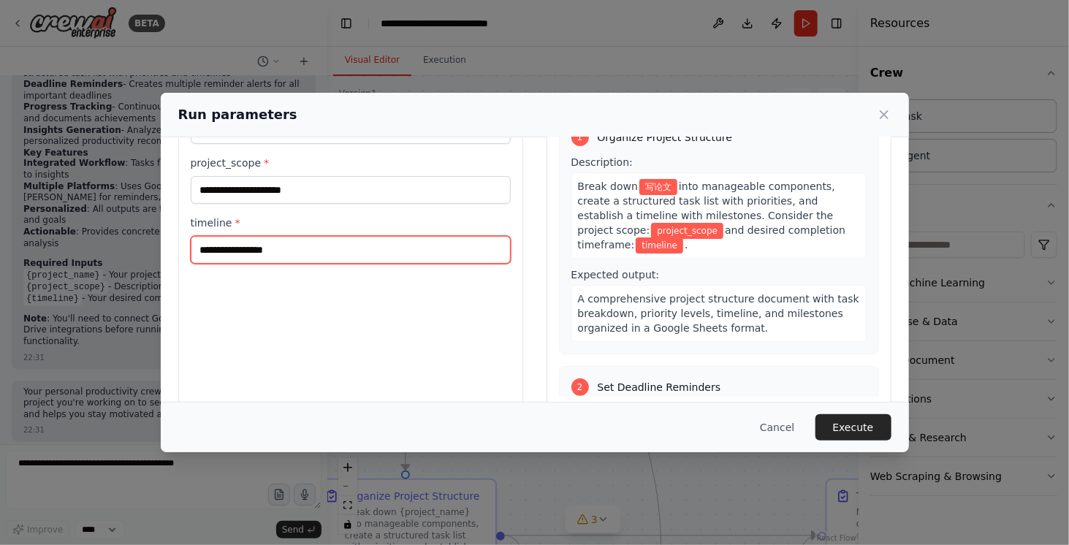
scroll to position [115, 0]
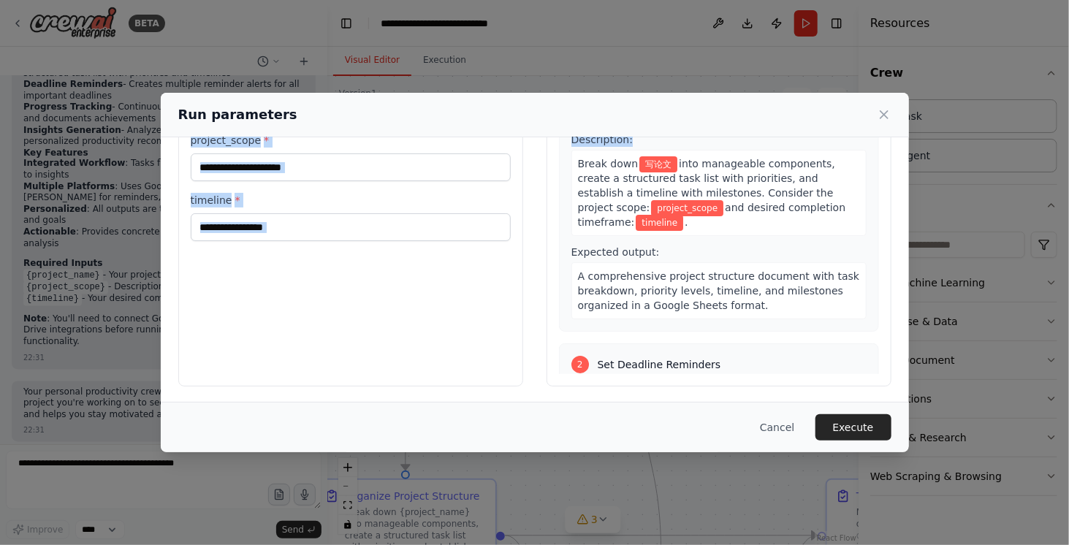
drag, startPoint x: 626, startPoint y: 107, endPoint x: 556, endPoint y: 161, distance: 88.0
click at [556, 161] on div "Run parameters Inputs project_name * *** project_scope * timeline * Preview Thi…" at bounding box center [535, 273] width 748 height 360
click at [887, 109] on icon at bounding box center [884, 114] width 15 height 15
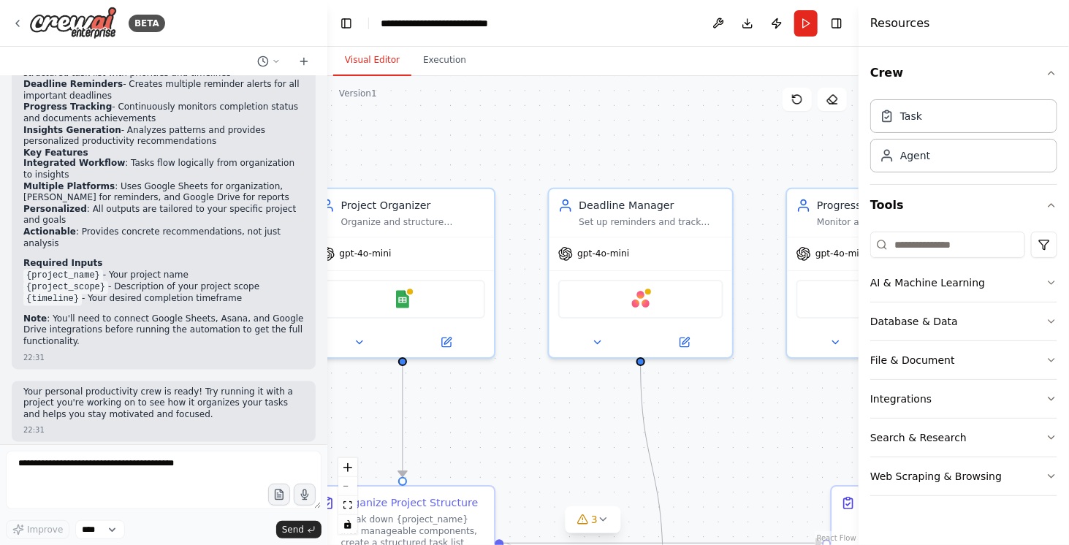
click at [565, 111] on div ".deletable-edge-delete-btn { width: 20px; height: 20px; border: 0px solid #ffff…" at bounding box center [592, 310] width 531 height 469
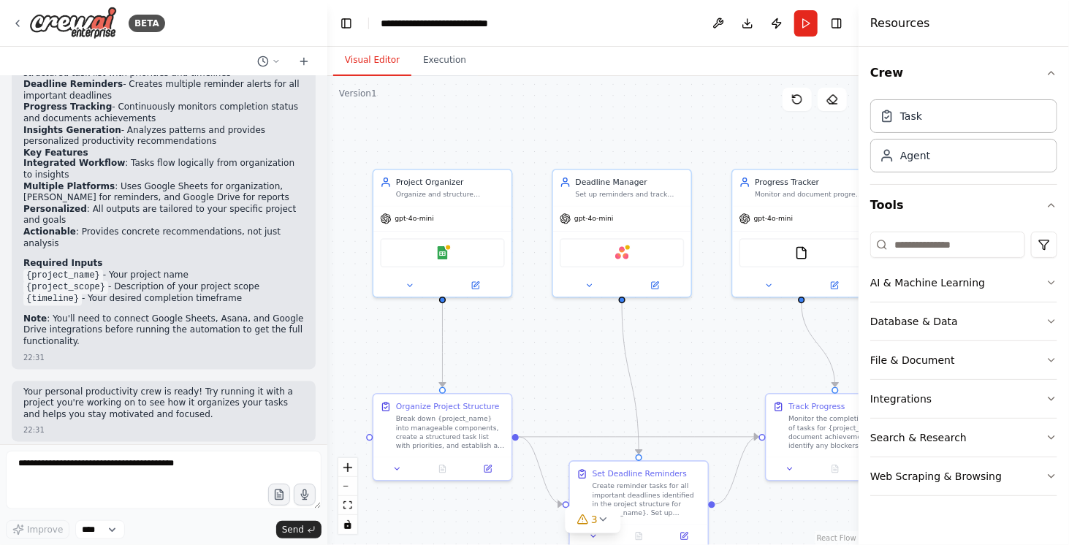
drag, startPoint x: 596, startPoint y: 122, endPoint x: 483, endPoint y: 112, distance: 113.7
click at [483, 112] on div ".deletable-edge-delete-btn { width: 20px; height: 20px; border: 0px solid #ffff…" at bounding box center [592, 310] width 531 height 469
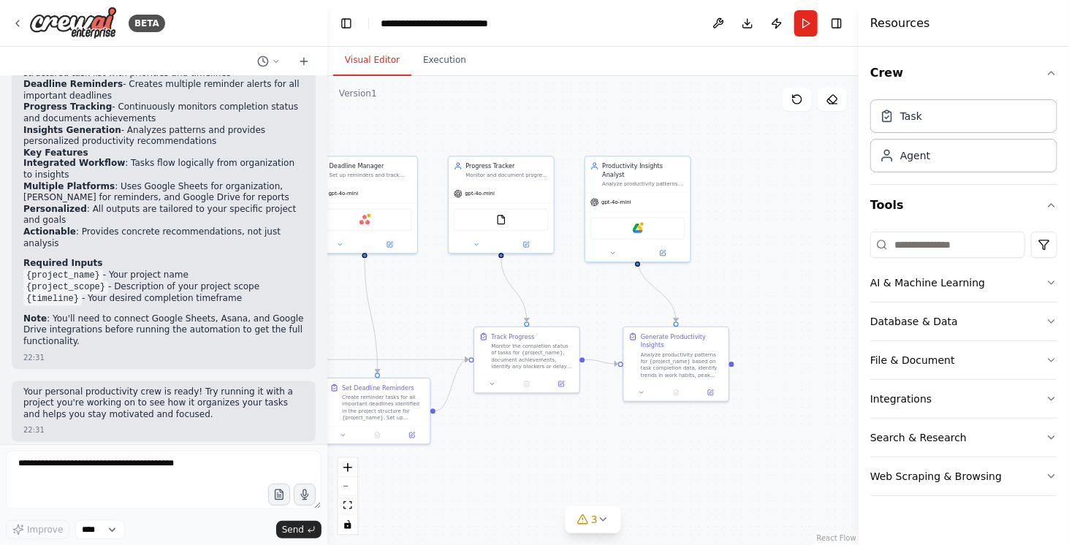
drag, startPoint x: 561, startPoint y: 341, endPoint x: 416, endPoint y: 300, distance: 151.1
click at [416, 300] on div ".deletable-edge-delete-btn { width: 20px; height: 20px; border: 0px solid #ffff…" at bounding box center [592, 310] width 531 height 469
